Goal: Transaction & Acquisition: Download file/media

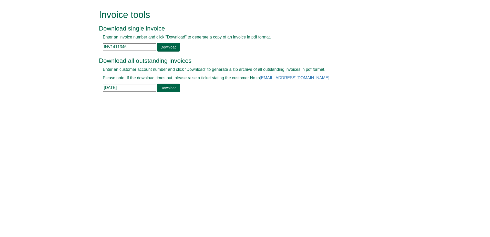
drag, startPoint x: 0, startPoint y: 0, endPoint x: 77, endPoint y: 58, distance: 96.1
click at [77, 58] on form "Invoice tools Download single invoice Enter an invoice number and click "Downlo…" at bounding box center [245, 51] width 490 height 103
paste input "233"
type input "INV1411233"
click at [166, 49] on link "Download" at bounding box center [168, 47] width 23 height 9
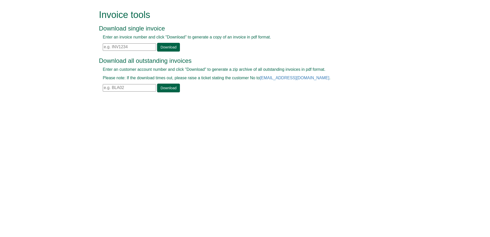
click at [134, 45] on input "text" at bounding box center [129, 46] width 53 height 7
paste input "INV1411233"
type input "INV1411233"
click at [160, 47] on link "Download" at bounding box center [168, 47] width 23 height 9
